Goal: Check status

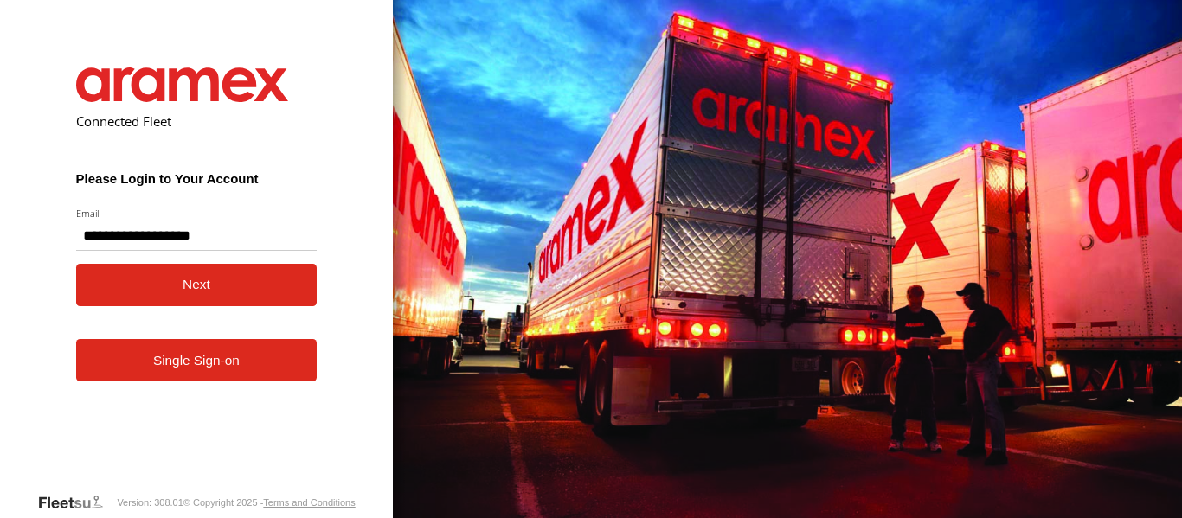
type input "**********"
click at [211, 291] on button "Next" at bounding box center [196, 285] width 241 height 42
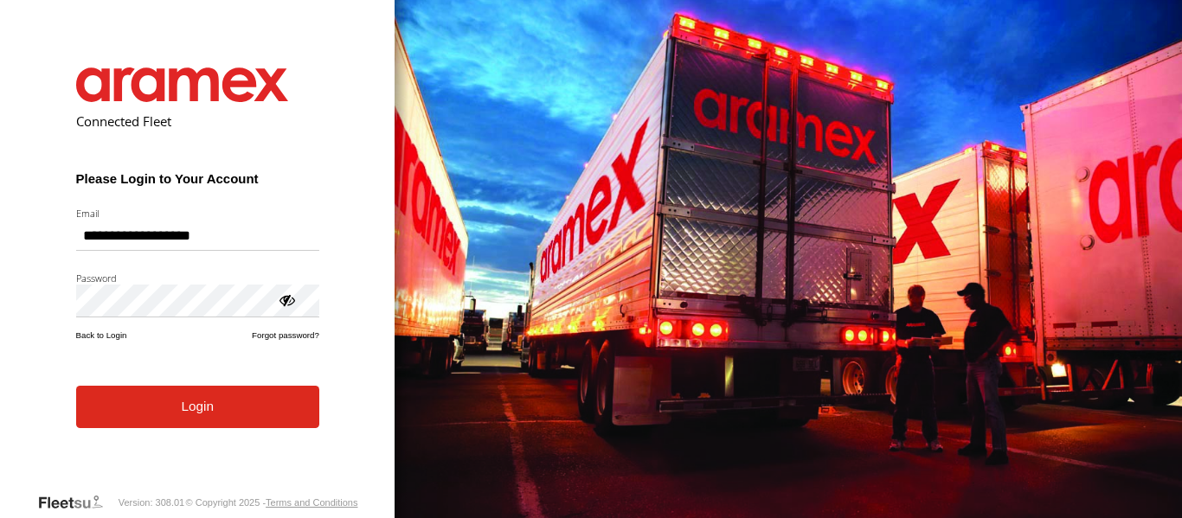
click at [204, 428] on button "Login" at bounding box center [197, 407] width 243 height 42
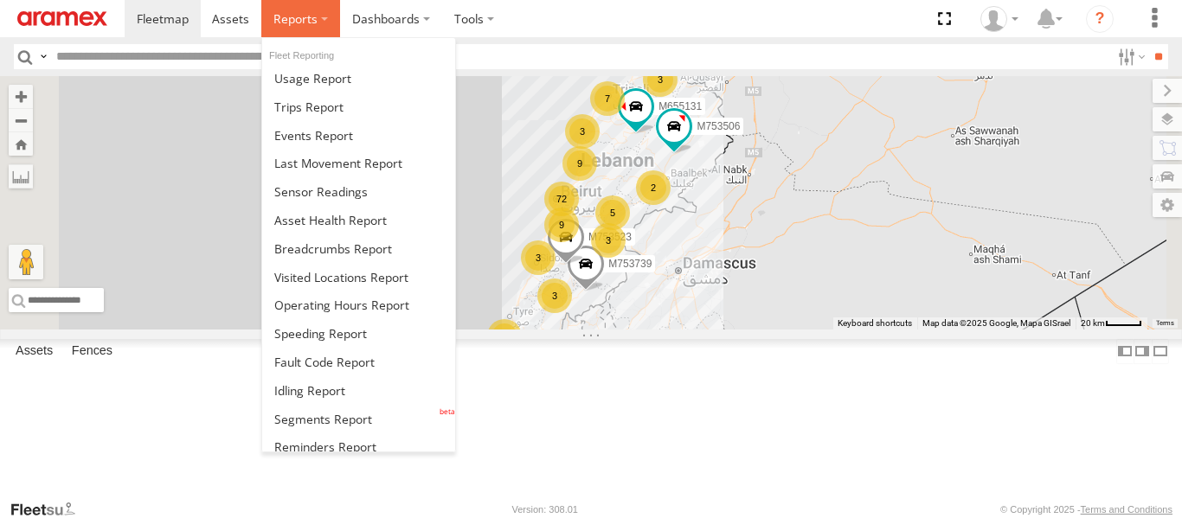
click at [321, 13] on label at bounding box center [300, 18] width 79 height 37
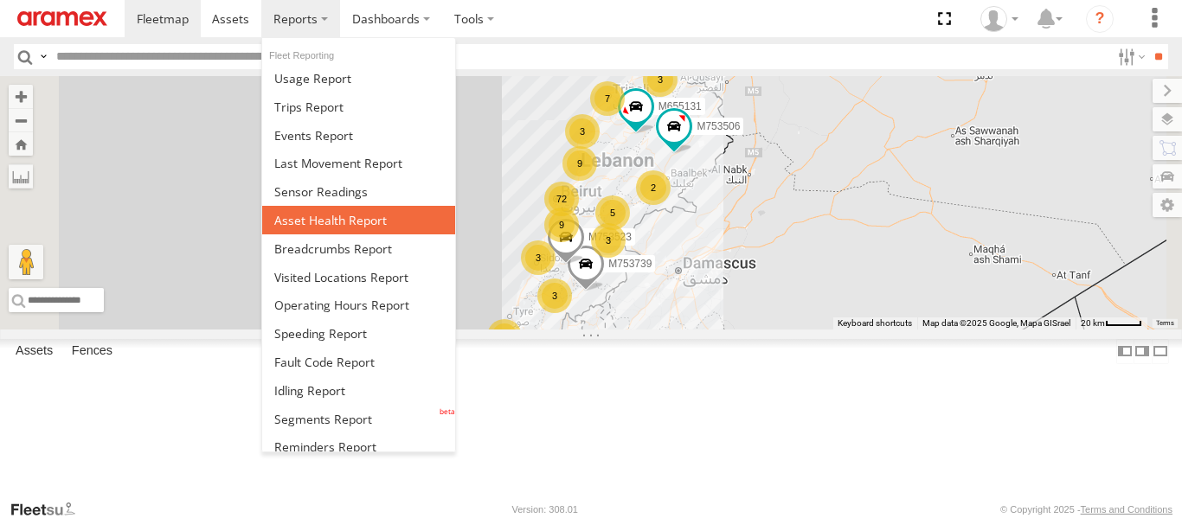
click at [320, 218] on span at bounding box center [330, 220] width 112 height 16
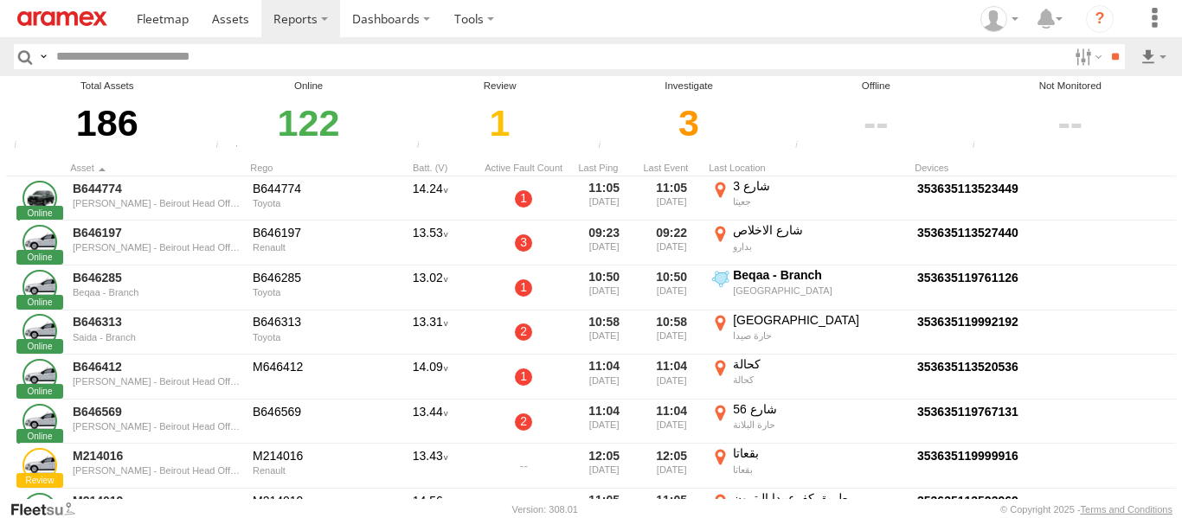
click at [696, 131] on div "3" at bounding box center [689, 123] width 192 height 60
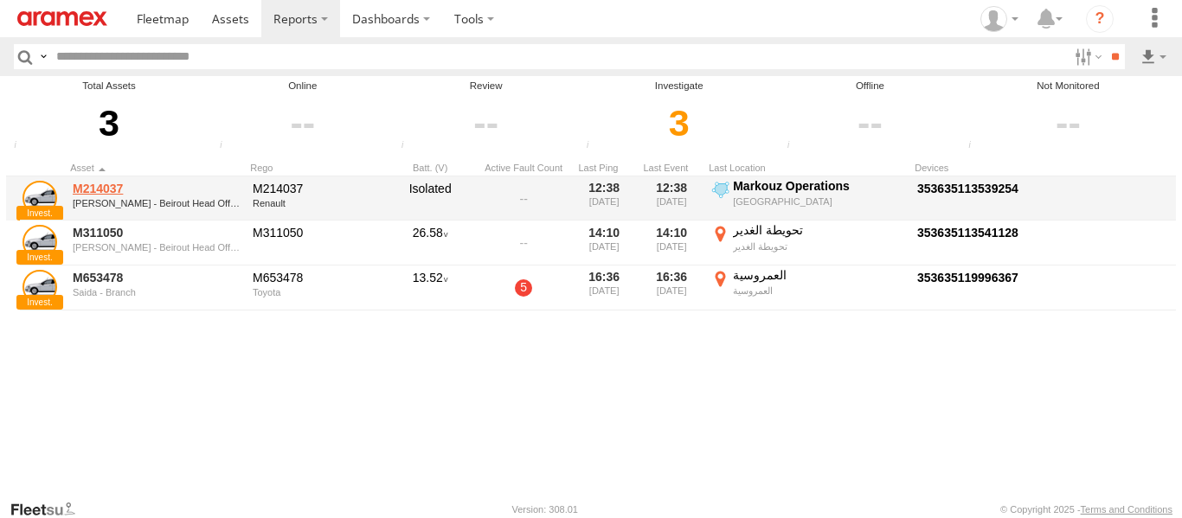
click at [112, 183] on link "M214037" at bounding box center [157, 189] width 168 height 16
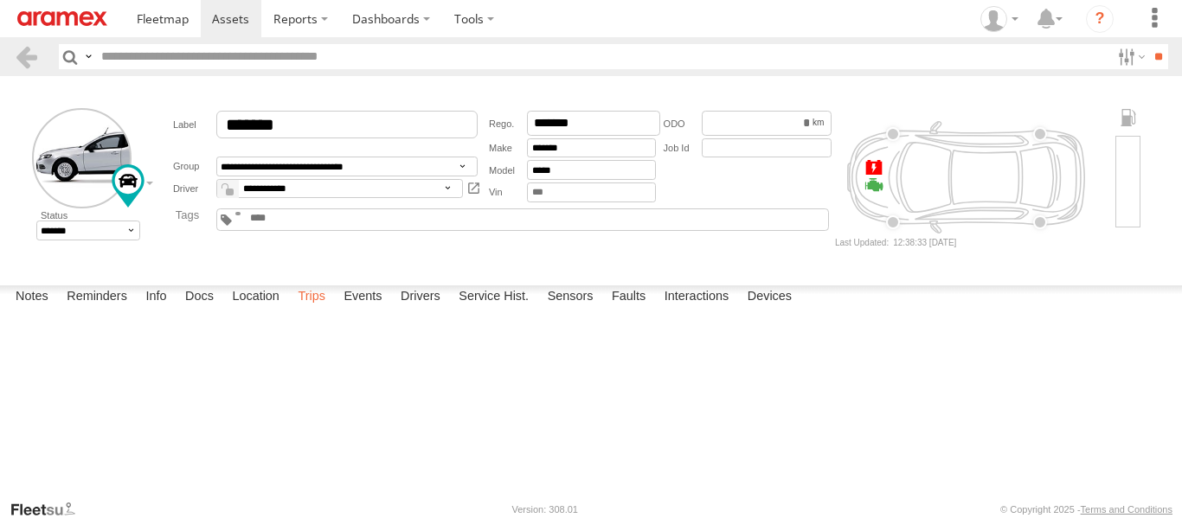
click at [309, 310] on label "Trips" at bounding box center [311, 297] width 45 height 24
